Goal: Task Accomplishment & Management: Complete application form

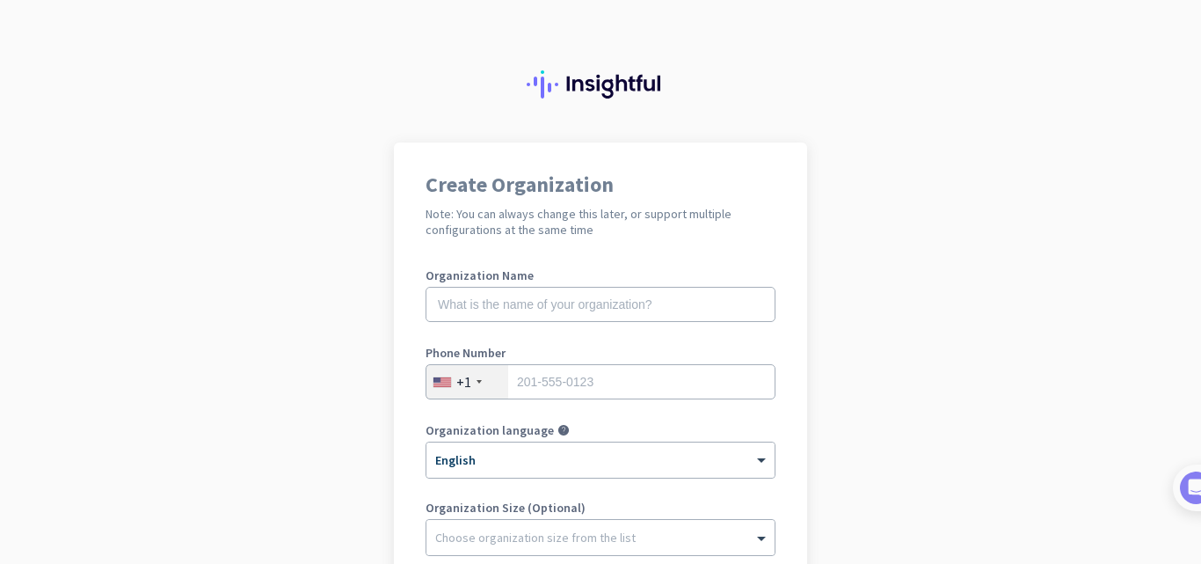
click at [629, 88] on img at bounding box center [601, 84] width 148 height 28
click at [514, 83] on div at bounding box center [600, 71] width 1201 height 142
click at [554, 91] on img at bounding box center [601, 84] width 148 height 28
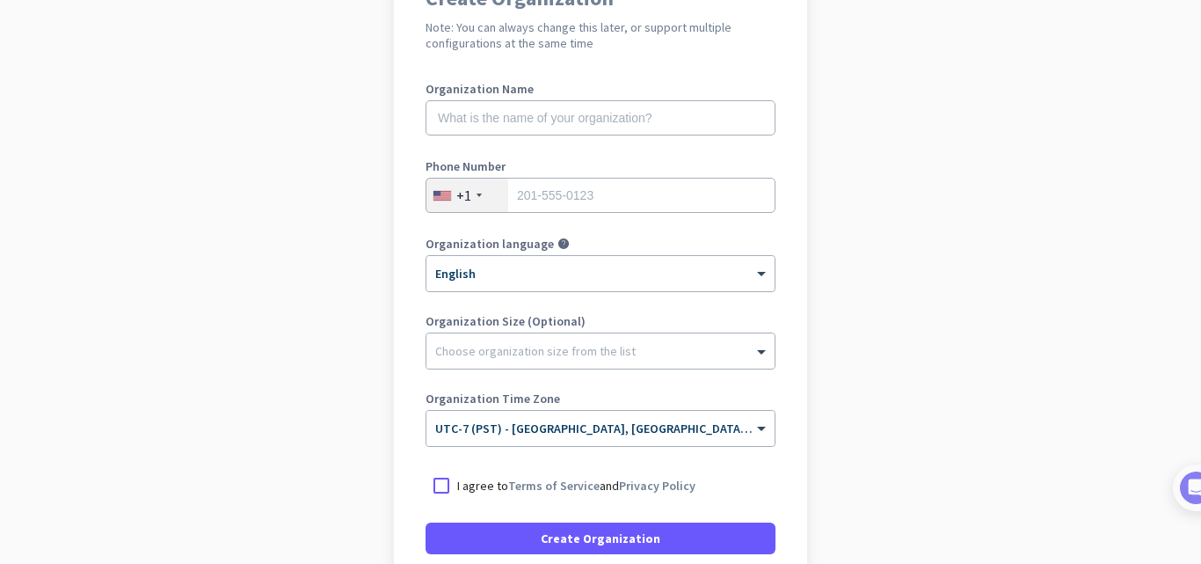
scroll to position [340, 0]
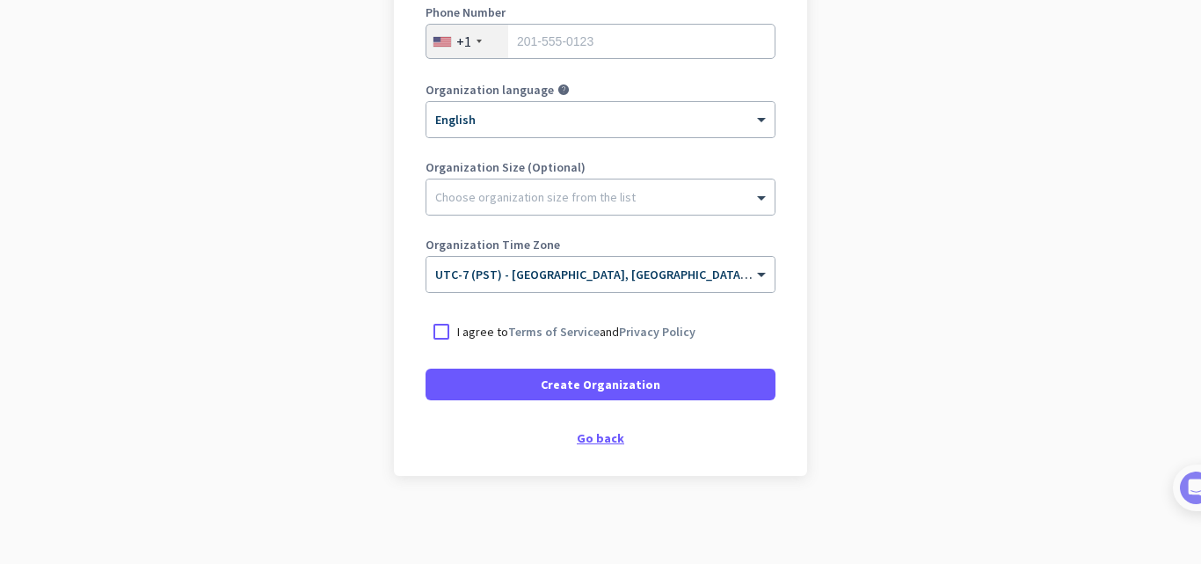
click at [595, 443] on div "Go back" at bounding box center [601, 438] width 350 height 12
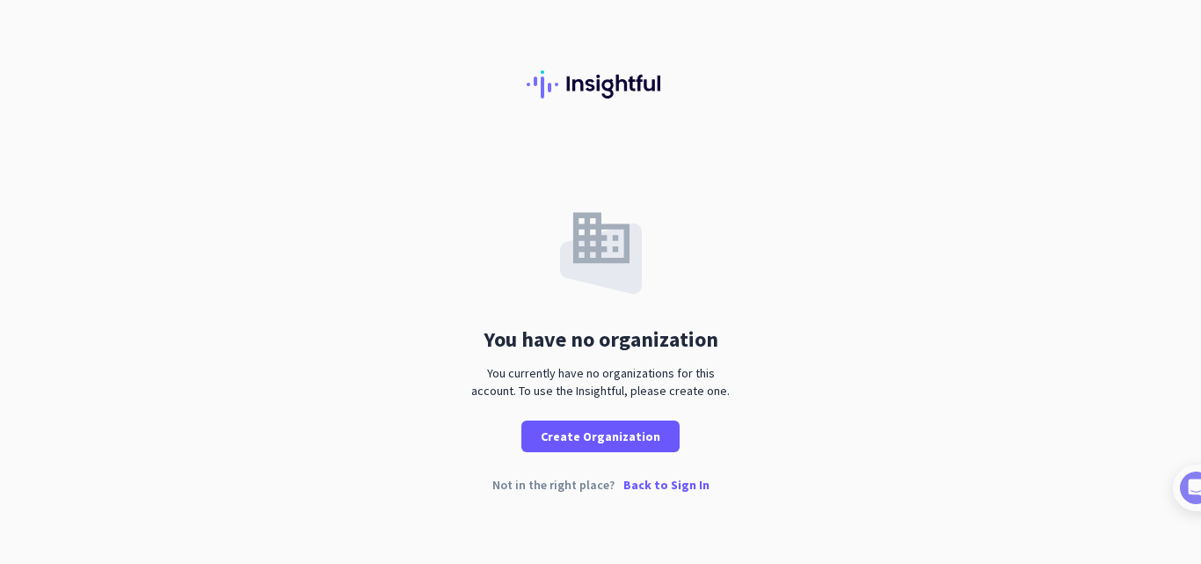
click at [652, 487] on p "Back to Sign In" at bounding box center [666, 484] width 86 height 12
